Goal: Task Accomplishment & Management: Manage account settings

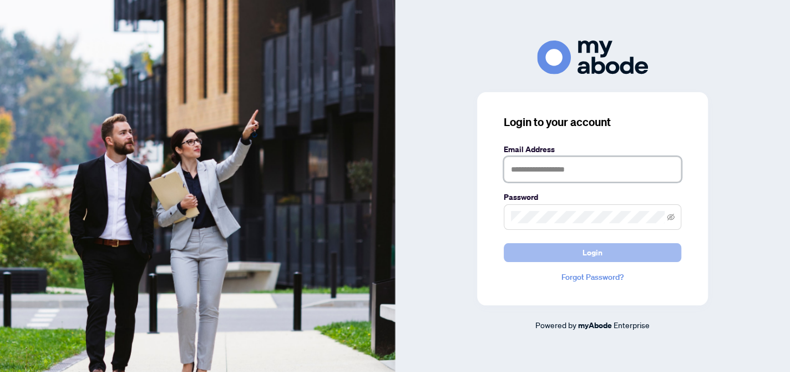
type input "**********"
click at [549, 253] on button "Login" at bounding box center [592, 252] width 177 height 19
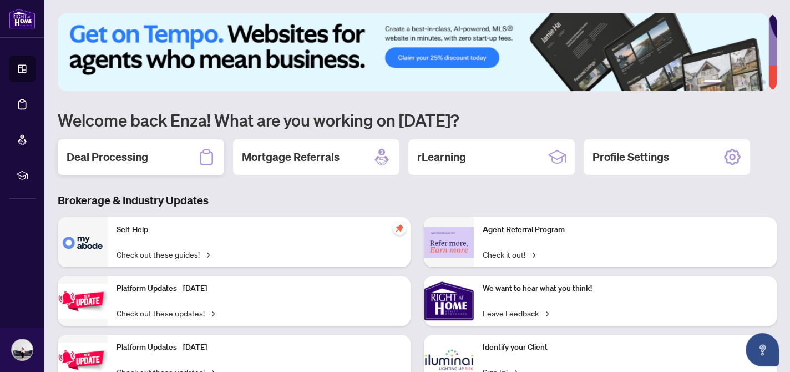
click at [99, 154] on h2 "Deal Processing" at bounding box center [108, 157] width 82 height 16
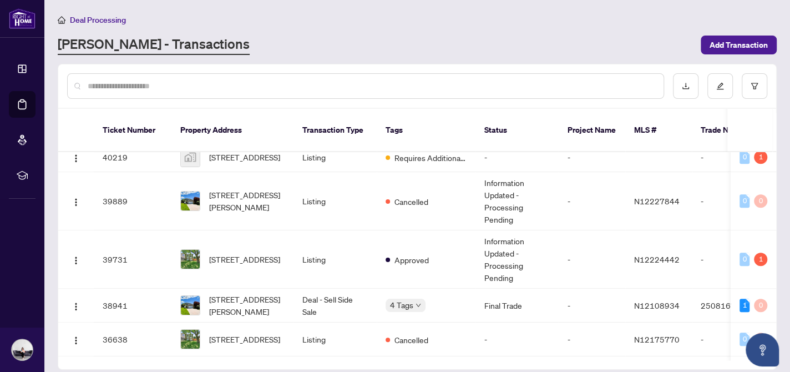
scroll to position [740, 0]
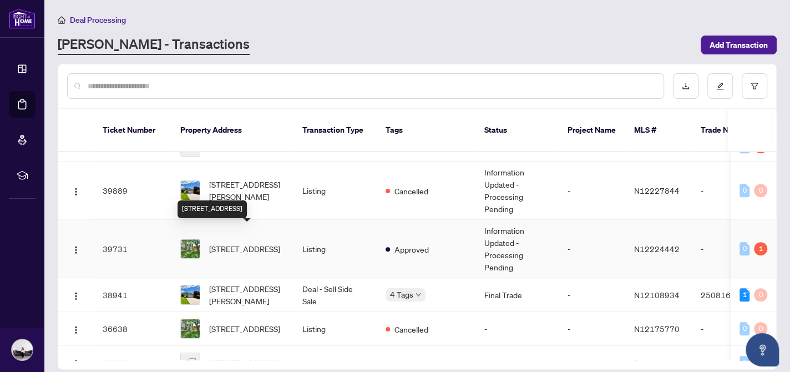
click at [248, 242] on span "[STREET_ADDRESS]" at bounding box center [244, 248] width 71 height 12
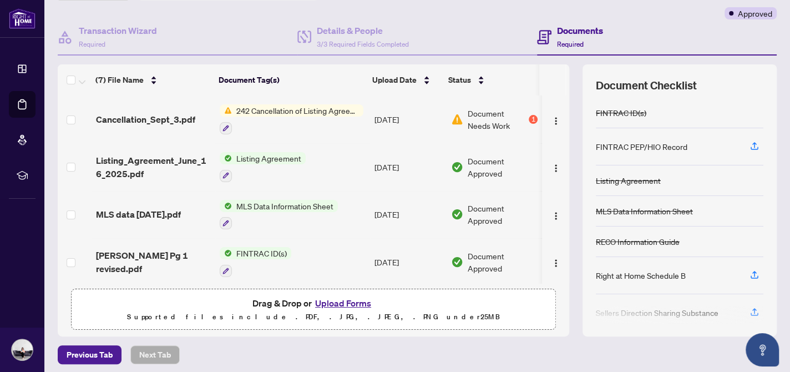
scroll to position [92, 0]
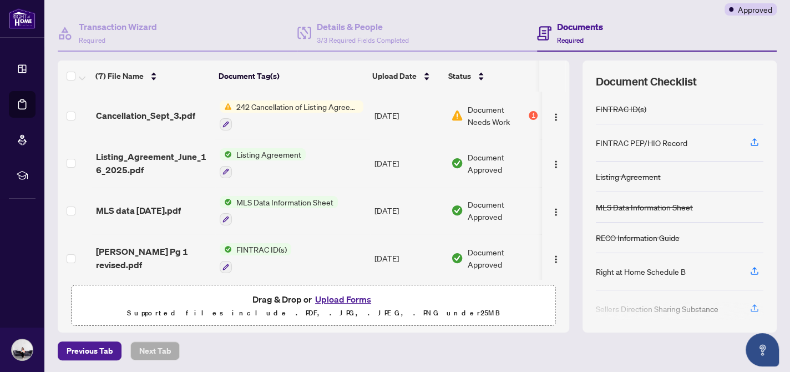
click at [342, 296] on button "Upload Forms" at bounding box center [343, 299] width 63 height 14
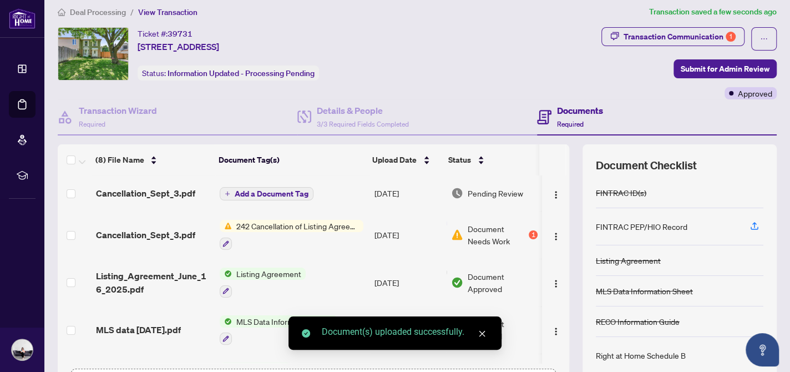
scroll to position [0, 0]
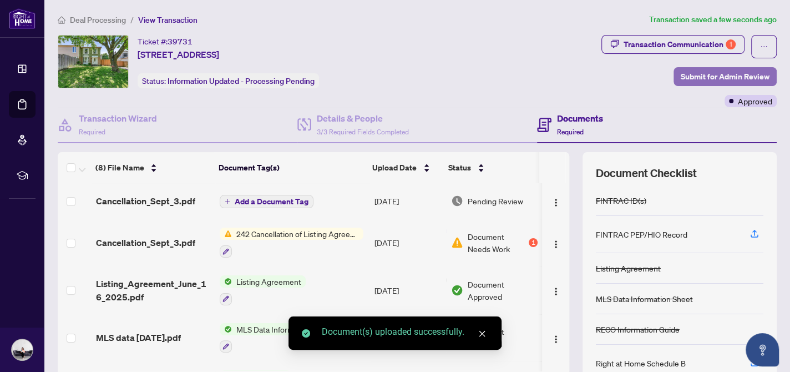
click at [731, 75] on span "Submit for Admin Review" at bounding box center [725, 77] width 89 height 18
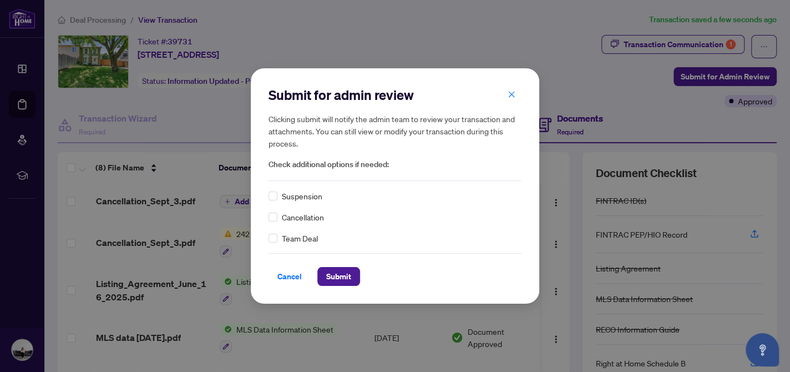
click at [308, 220] on span "Cancellation" at bounding box center [303, 217] width 42 height 12
click at [277, 216] on div "Cancellation" at bounding box center [394, 217] width 253 height 12
click at [333, 276] on span "Submit" at bounding box center [338, 276] width 25 height 18
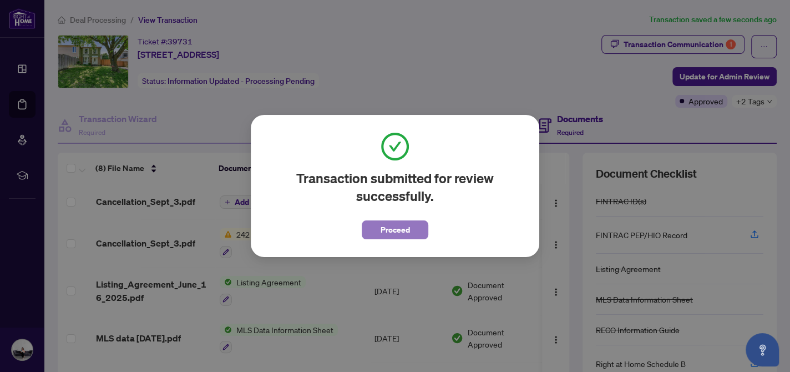
click at [373, 236] on button "Proceed" at bounding box center [395, 229] width 67 height 19
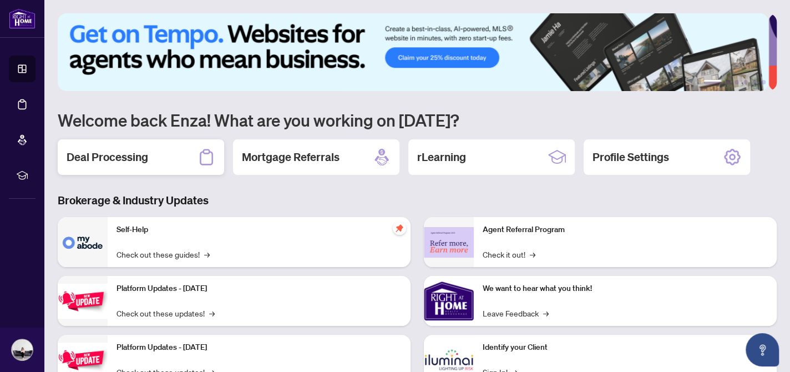
click at [118, 153] on h2 "Deal Processing" at bounding box center [108, 157] width 82 height 16
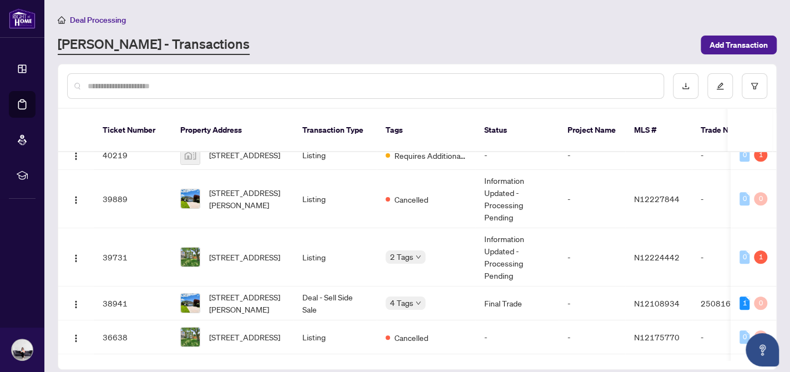
scroll to position [744, 0]
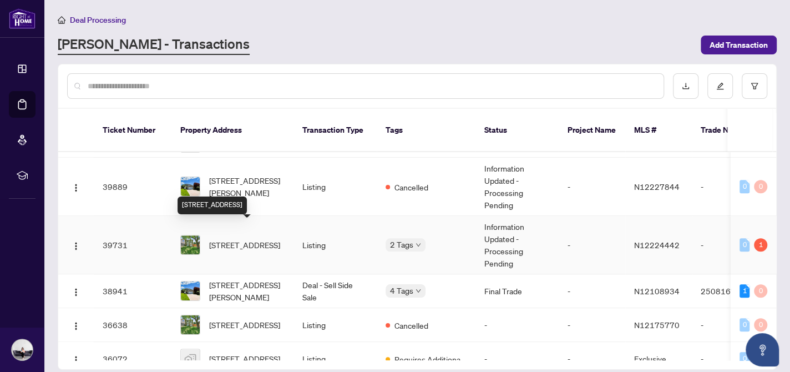
click at [223, 238] on span "[STREET_ADDRESS]" at bounding box center [244, 244] width 71 height 12
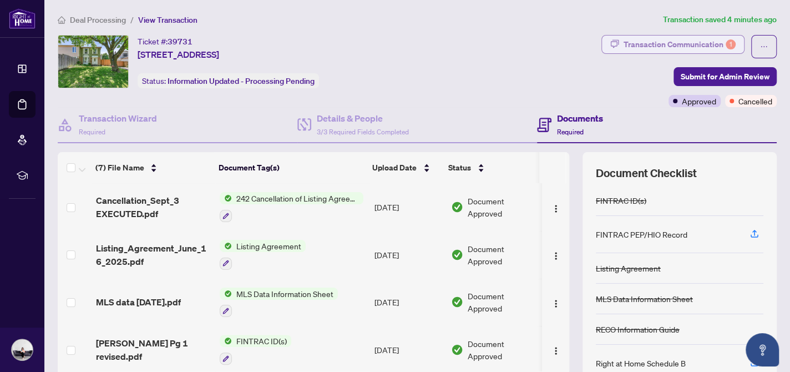
click at [679, 48] on div "Transaction Communication 1" at bounding box center [679, 44] width 112 height 18
